Goal: Find specific page/section: Find specific page/section

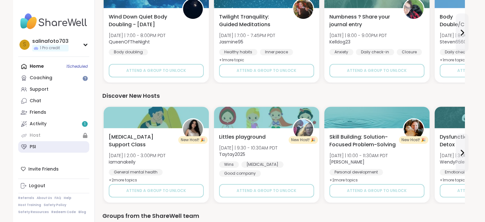
click at [46, 144] on link "PSI" at bounding box center [53, 146] width 71 height 11
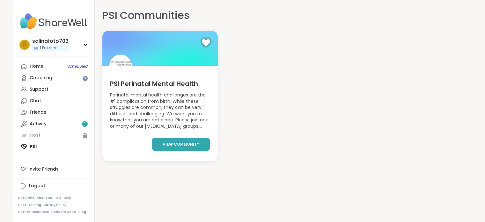
click at [169, 146] on span "view community" at bounding box center [181, 144] width 37 height 6
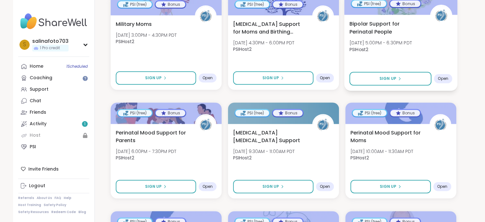
scroll to position [274, 0]
